Goal: Task Accomplishment & Management: Use online tool/utility

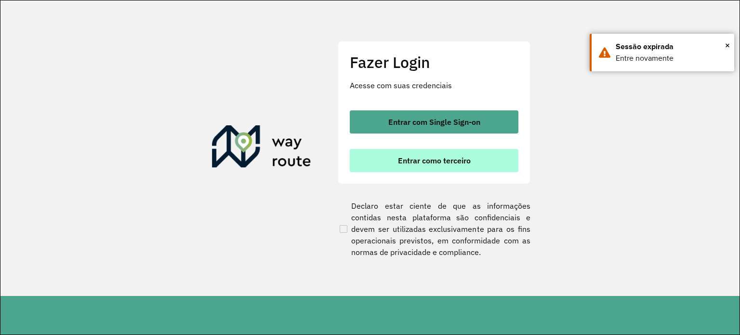
click at [430, 157] on span "Entrar como terceiro" at bounding box center [434, 161] width 73 height 8
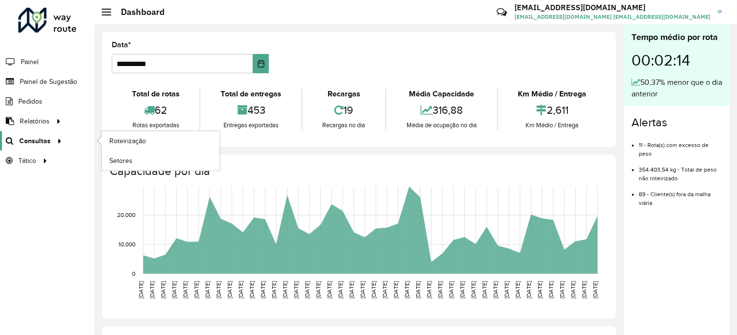
click at [40, 138] on span "Consultas" at bounding box center [34, 141] width 31 height 10
click at [155, 146] on link "Roteirização" at bounding box center [161, 140] width 118 height 19
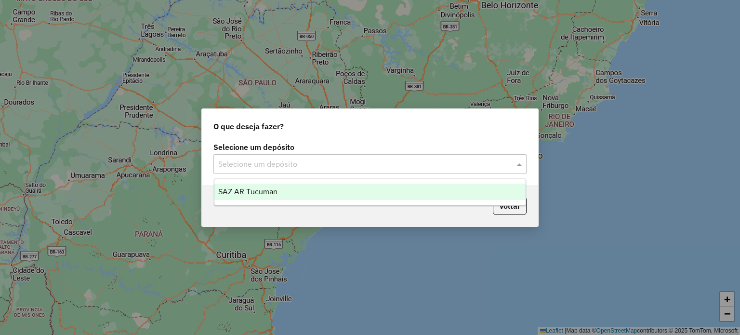
click at [347, 163] on input "text" at bounding box center [360, 165] width 284 height 12
click at [307, 187] on div "SAZ AR Tucuman" at bounding box center [370, 192] width 312 height 16
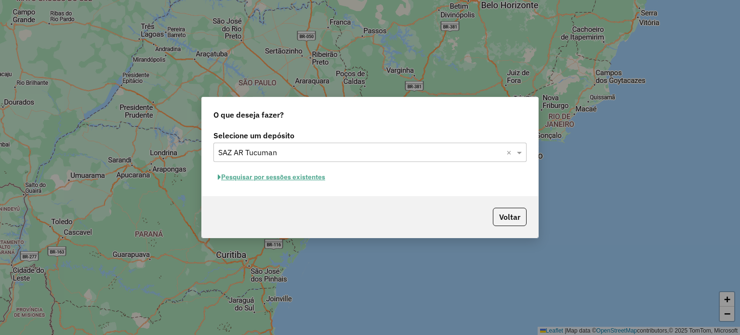
click at [288, 177] on button "Pesquisar por sessões existentes" at bounding box center [272, 177] width 116 height 15
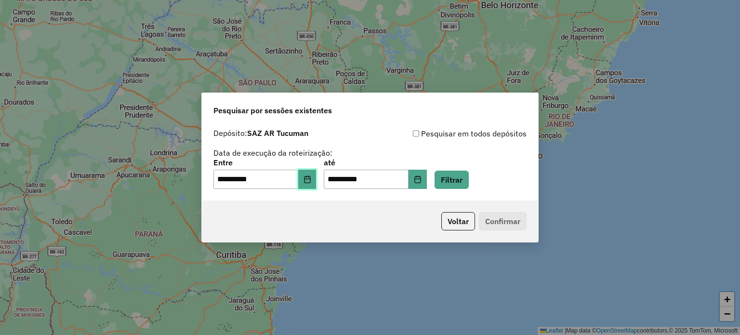
click at [310, 179] on icon "Choose Date" at bounding box center [307, 179] width 6 height 8
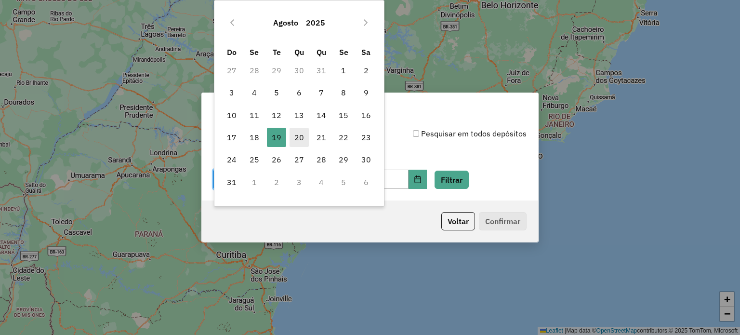
click at [300, 140] on span "20" at bounding box center [299, 137] width 19 height 19
type input "**********"
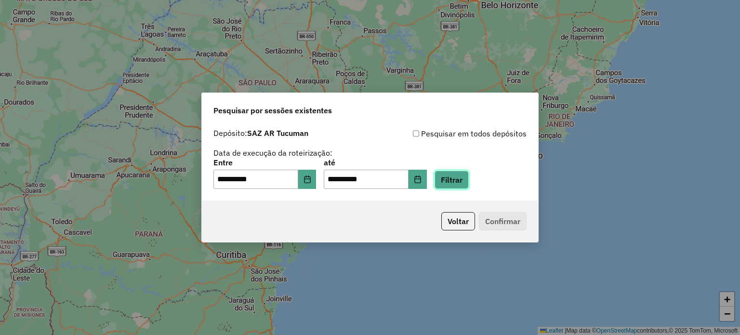
click at [462, 176] on button "Filtrar" at bounding box center [452, 180] width 34 height 18
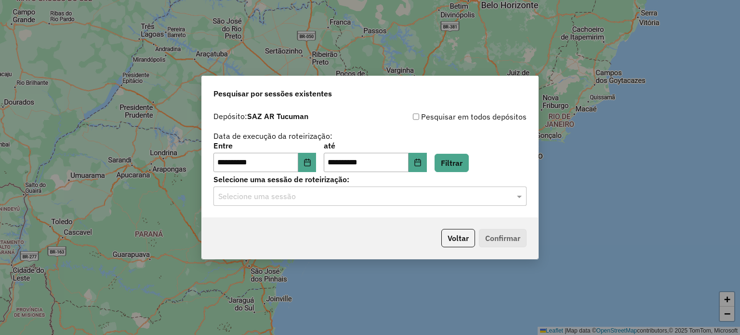
click at [303, 193] on input "text" at bounding box center [360, 197] width 284 height 12
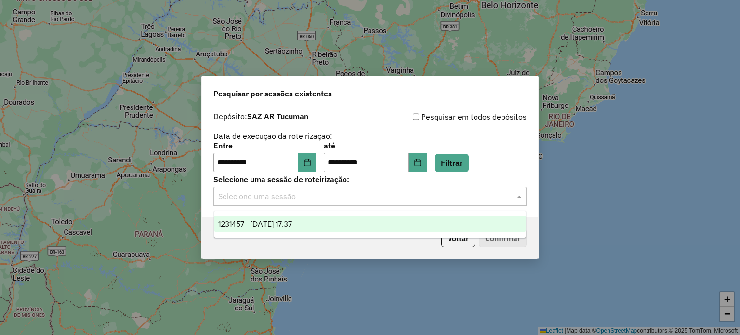
click at [292, 221] on span "1231457 - [DATE] 17:37" at bounding box center [255, 224] width 74 height 8
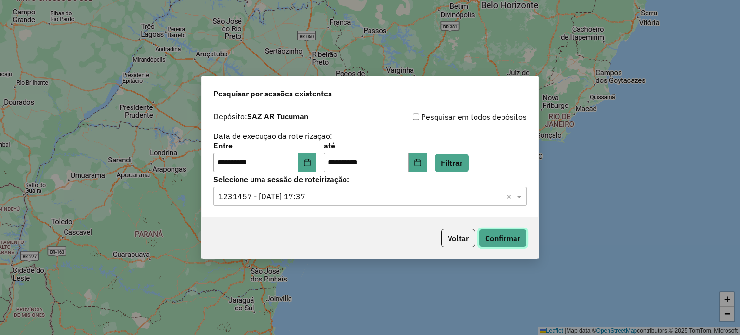
click at [509, 239] on button "Confirmar" at bounding box center [503, 238] width 48 height 18
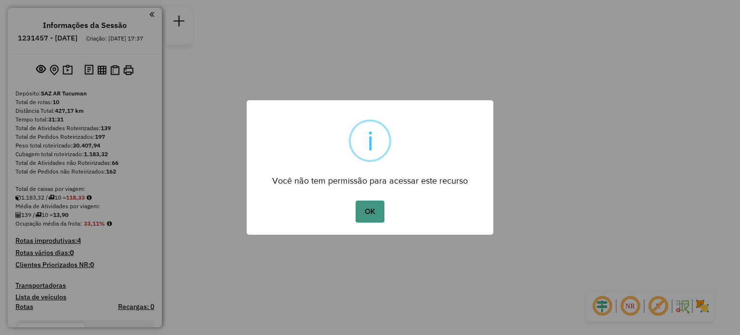
click at [373, 205] on button "OK" at bounding box center [370, 211] width 28 height 22
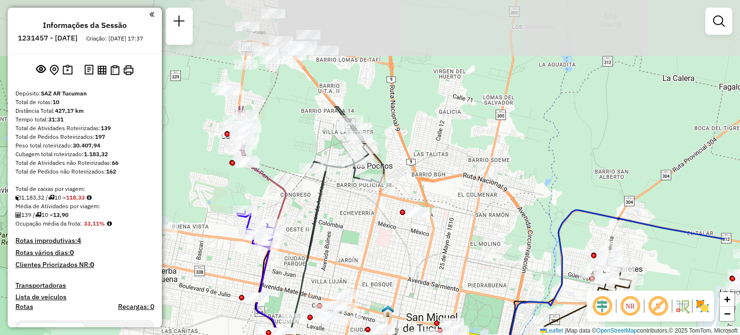
drag, startPoint x: 382, startPoint y: 117, endPoint x: 293, endPoint y: 256, distance: 165.6
click at [293, 256] on div "Janela de atendimento Grade de atendimento Capacidade Transportadoras Veículos …" at bounding box center [370, 167] width 740 height 335
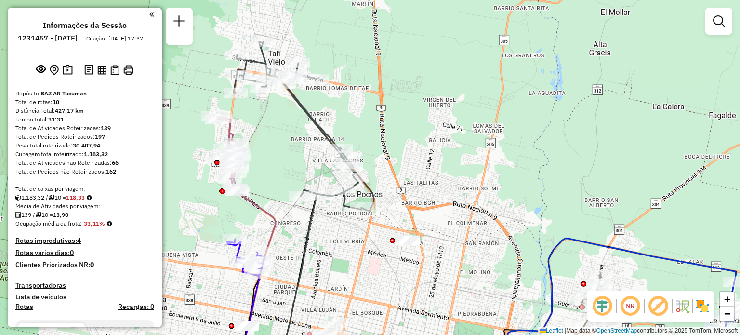
drag, startPoint x: 306, startPoint y: 221, endPoint x: 295, endPoint y: 250, distance: 30.2
click at [295, 250] on div "Janela de atendimento Grade de atendimento Capacidade Transportadoras Veículos …" at bounding box center [370, 167] width 740 height 335
